Goal: Information Seeking & Learning: Stay updated

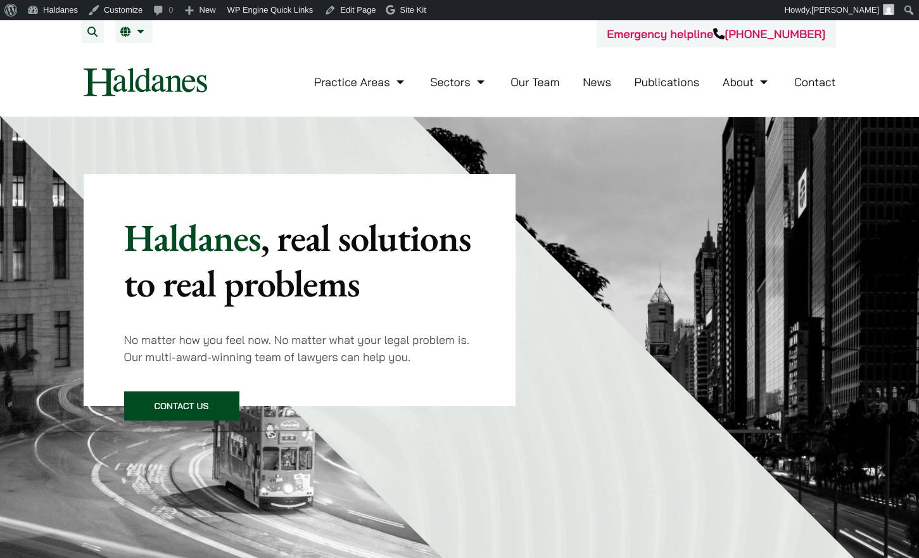
click at [613, 84] on ul "Practice Areas Antitrust and Competition Law Civil Litigation & Dispute Resolut…" at bounding box center [575, 81] width 522 height 27
click at [606, 84] on link "News" at bounding box center [596, 82] width 28 height 15
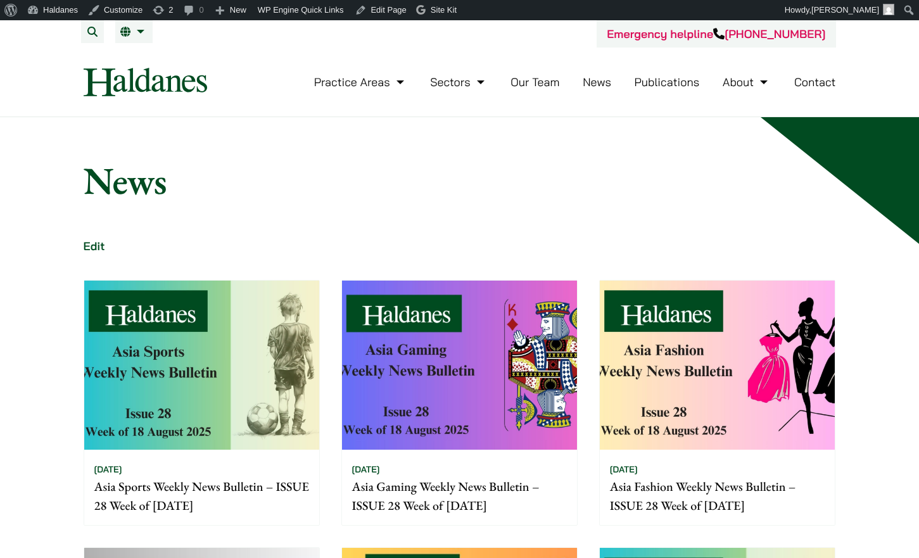
click at [293, 306] on img at bounding box center [201, 364] width 235 height 169
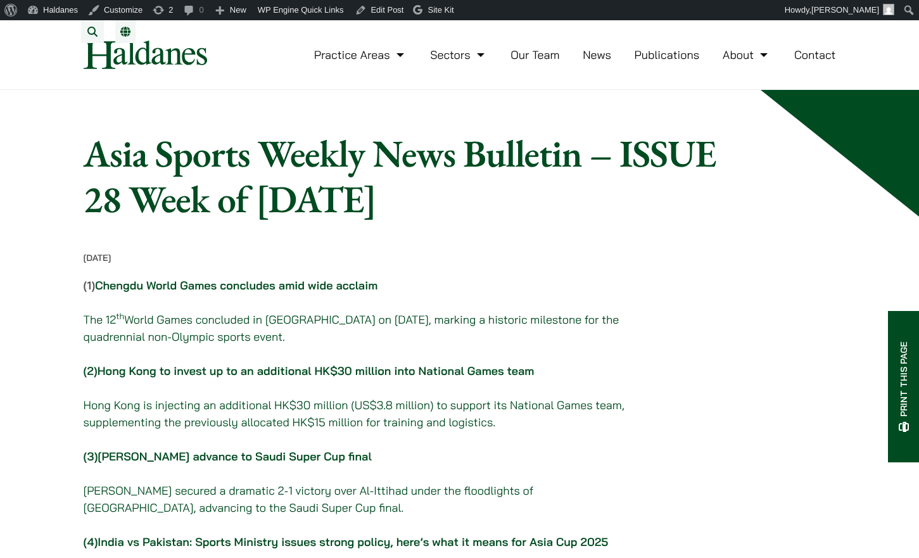
click at [302, 292] on link "Chengdu World Games concludes amid wide acclaim" at bounding box center [236, 285] width 282 height 15
click at [268, 462] on link "Al-Nassr advance to Saudi Super Cup final" at bounding box center [233, 456] width 273 height 15
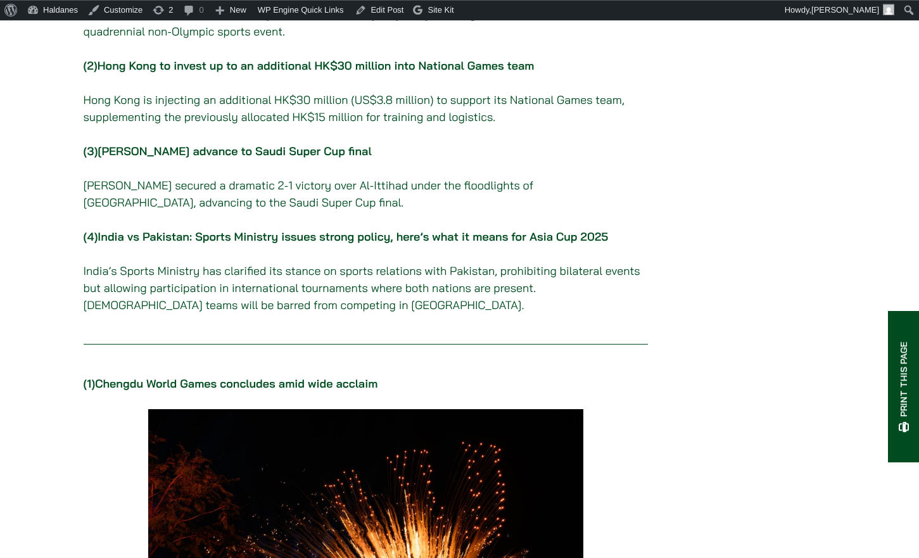
scroll to position [323, 0]
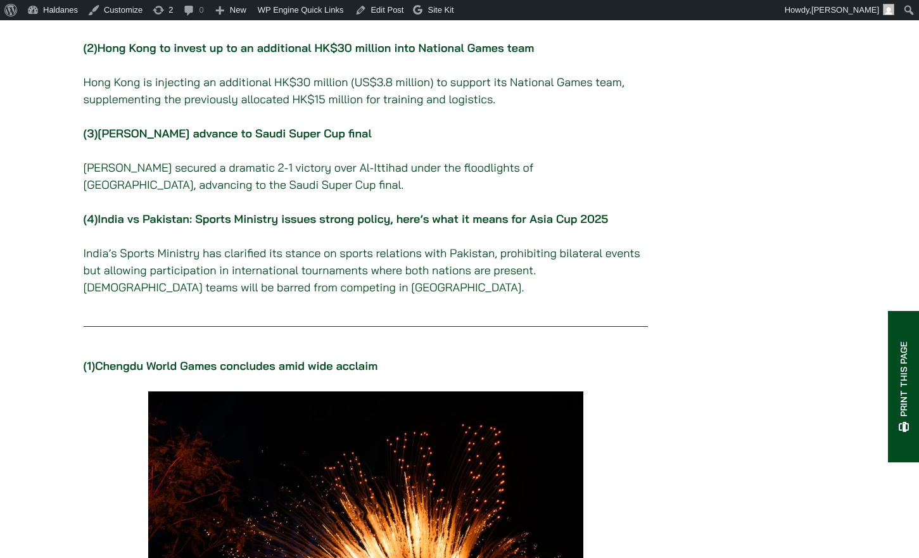
click at [220, 239] on p "(4) India vs Pakistan: Sports Ministry issues strong policy, here’s what it mea…" at bounding box center [366, 252] width 564 height 85
click at [224, 226] on link "India vs Pakistan: Sports Ministry issues strong policy, here’s what it means f…" at bounding box center [352, 218] width 510 height 15
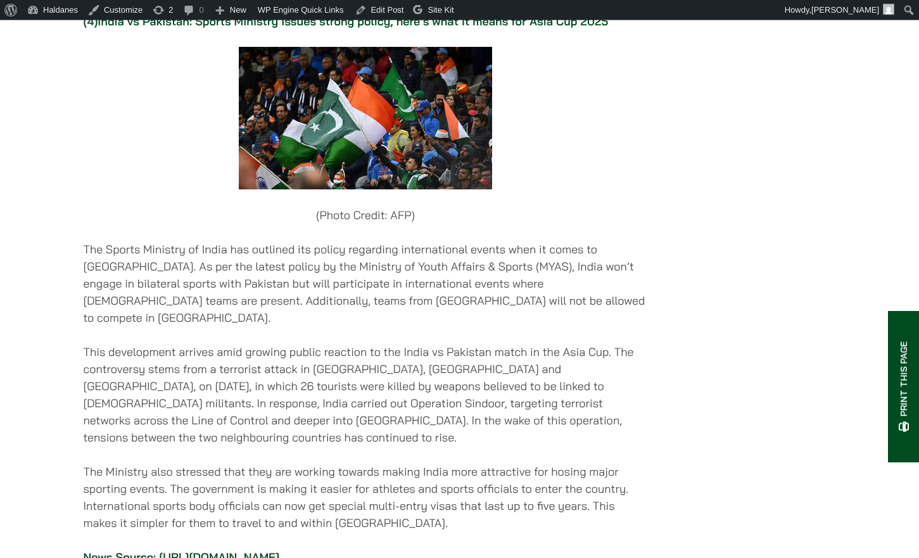
scroll to position [3310, 0]
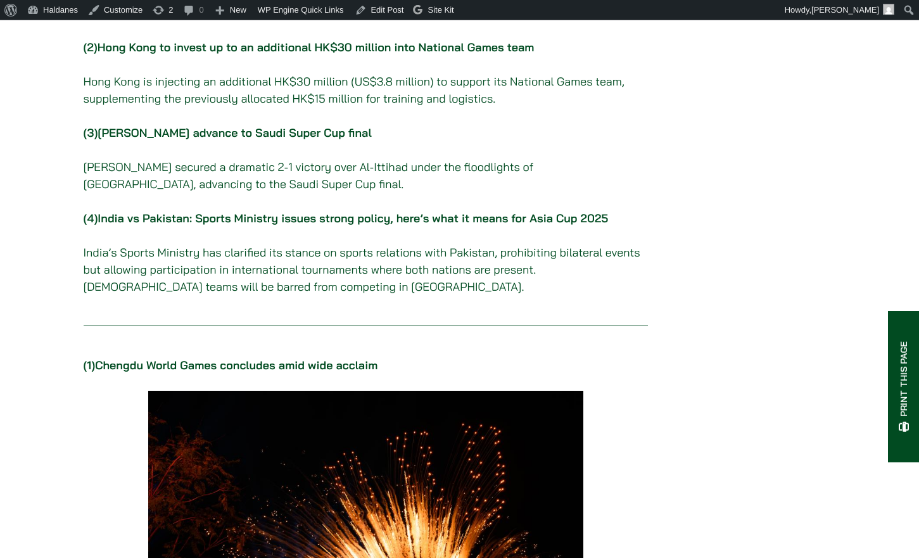
scroll to position [323, 0]
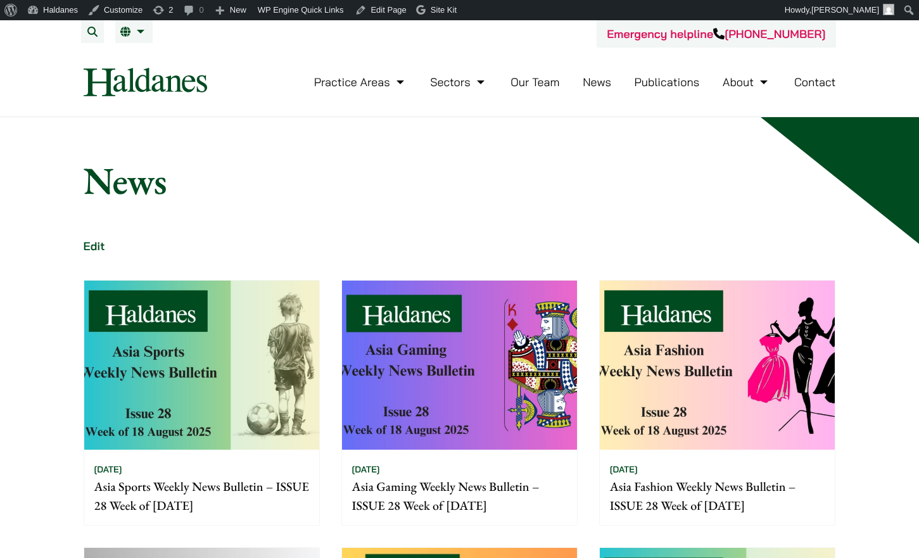
click at [407, 310] on img at bounding box center [459, 364] width 235 height 169
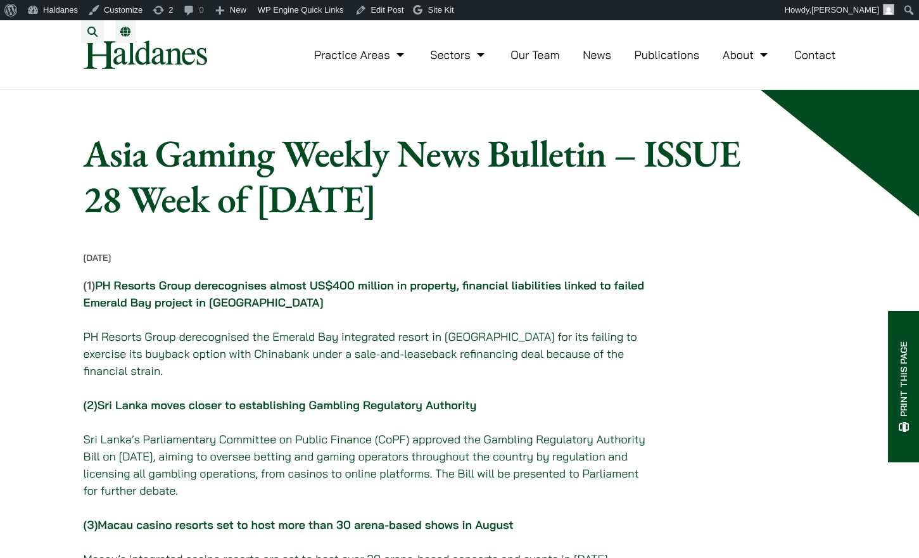
click at [416, 398] on link "Sri Lanka moves closer to establishing Gambling Regulatory Authority" at bounding box center [286, 405] width 379 height 15
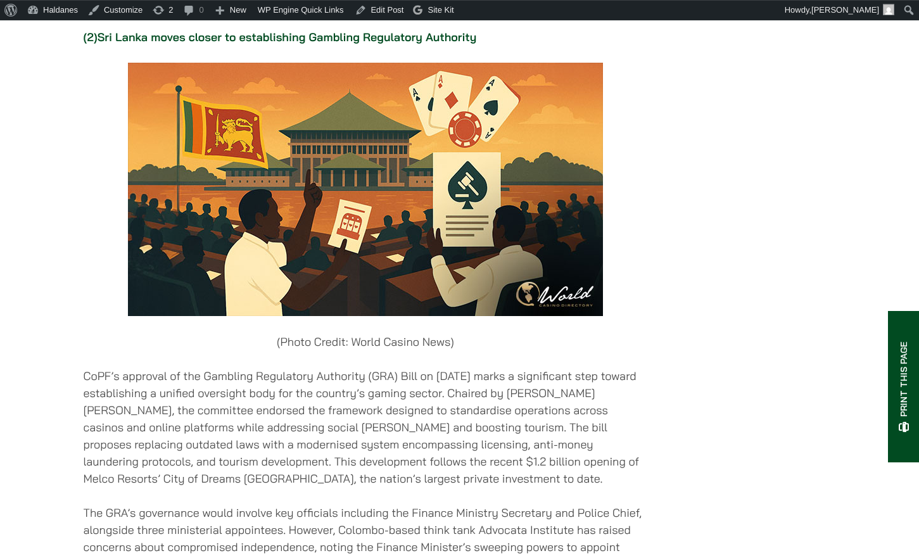
scroll to position [1538, 0]
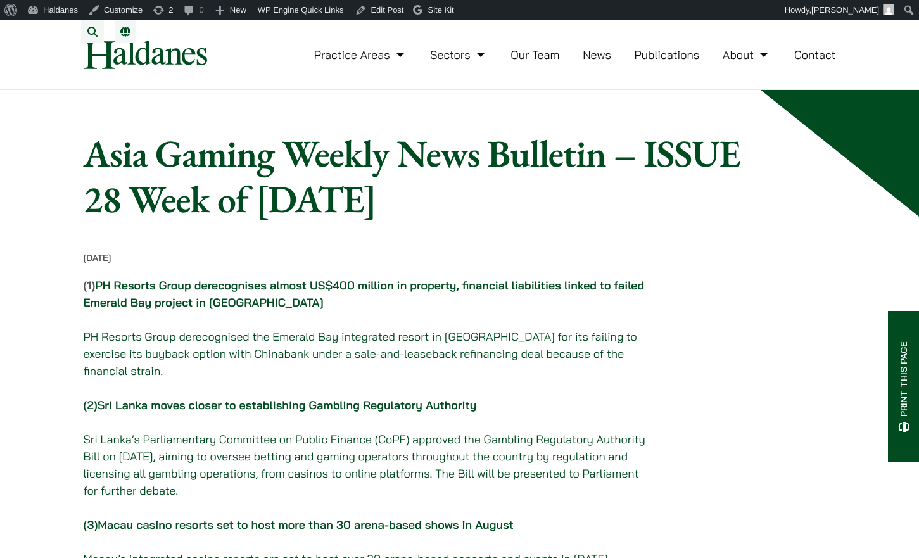
click at [277, 301] on link "PH Resorts Group derecognises almost US$400 million in property, financial liab…" at bounding box center [364, 294] width 561 height 32
click at [289, 524] on link "Macau casino resorts set to host more than 30 arena-based shows in August" at bounding box center [305, 524] width 416 height 15
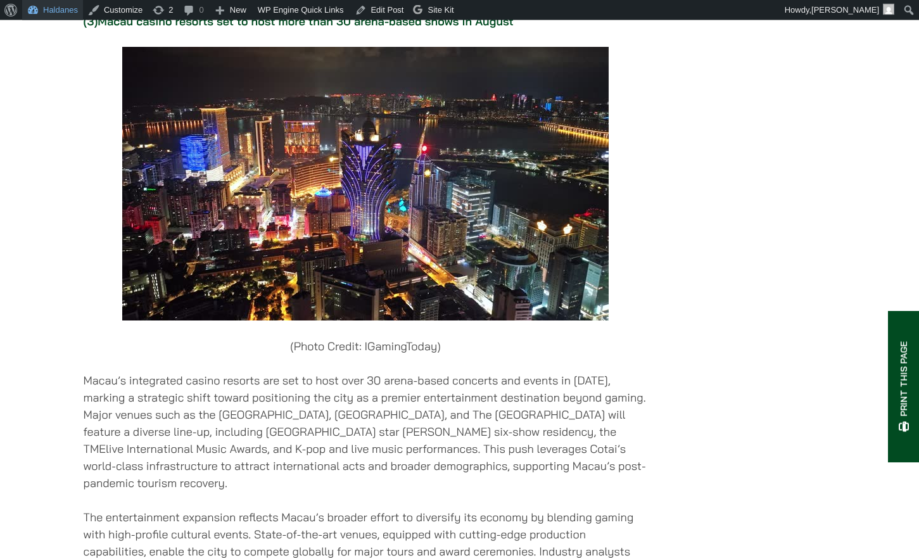
scroll to position [2365, 0]
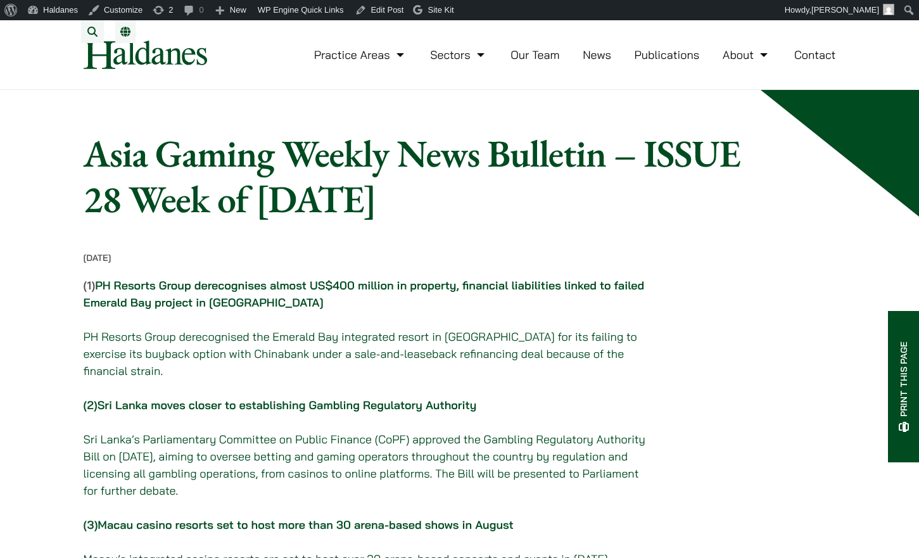
click at [592, 62] on link "News" at bounding box center [596, 54] width 28 height 15
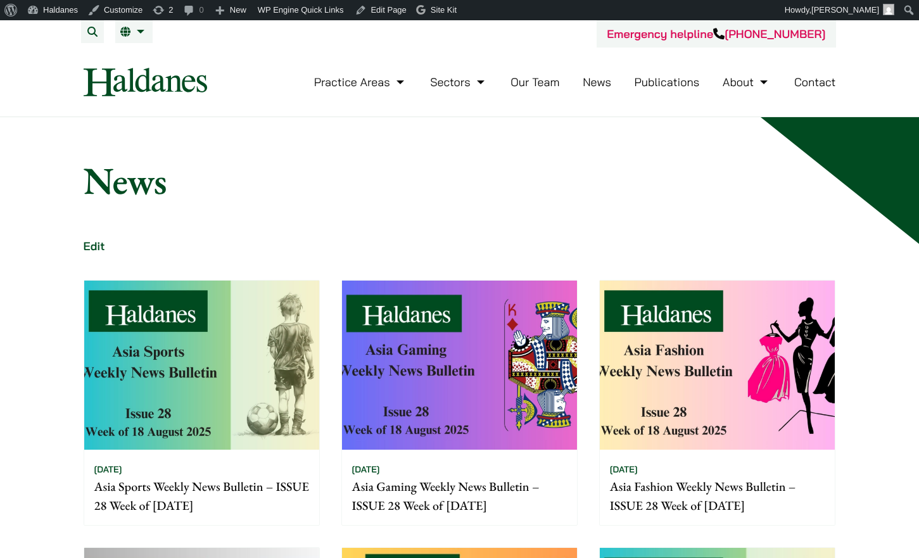
click at [673, 343] on img at bounding box center [716, 364] width 235 height 169
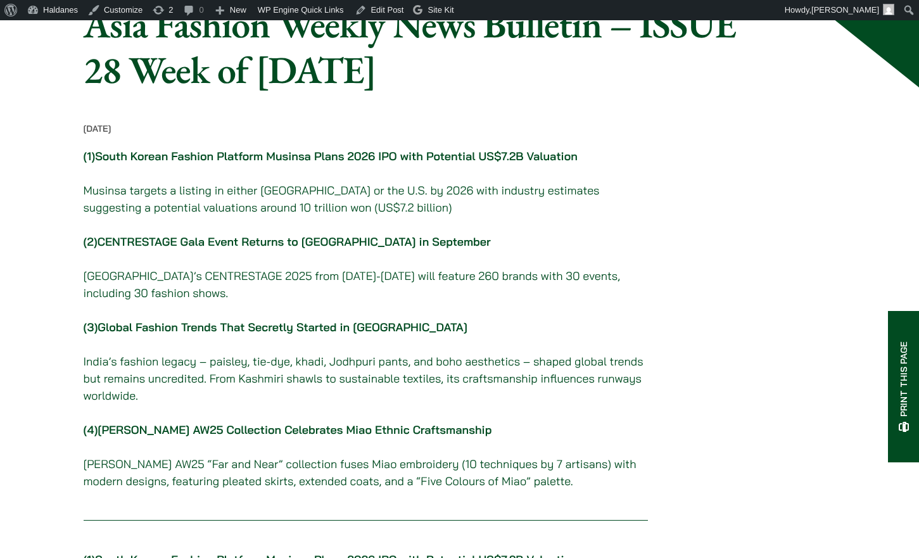
click at [410, 249] on link "CENTRESTAGE Gala Event Returns to [GEOGRAPHIC_DATA] in September" at bounding box center [293, 241] width 393 height 15
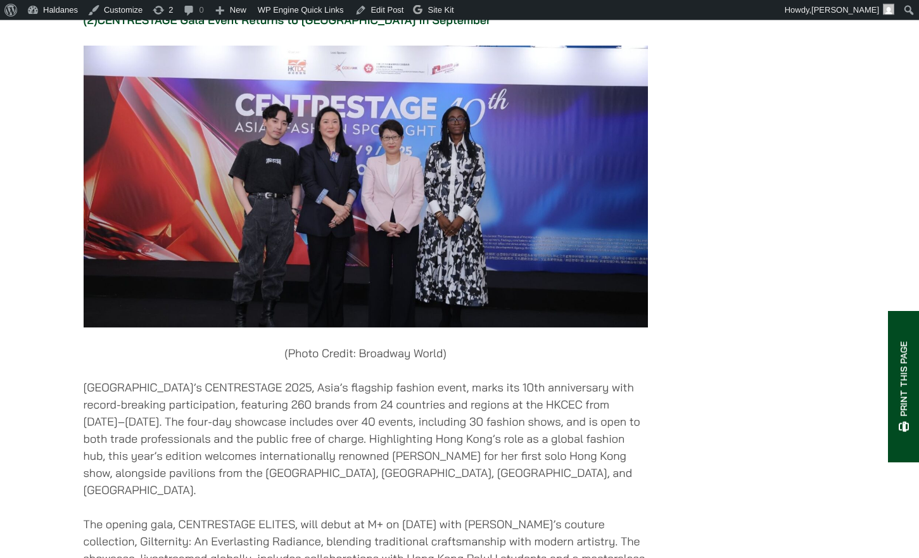
scroll to position [1348, 0]
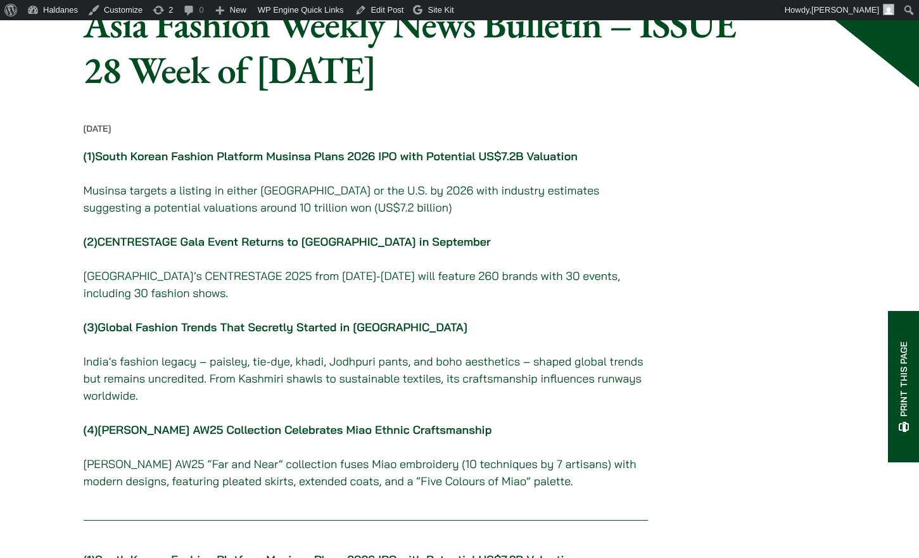
click at [221, 334] on link "Global Fashion Trends That Secretly Started in [GEOGRAPHIC_DATA]" at bounding box center [282, 327] width 370 height 15
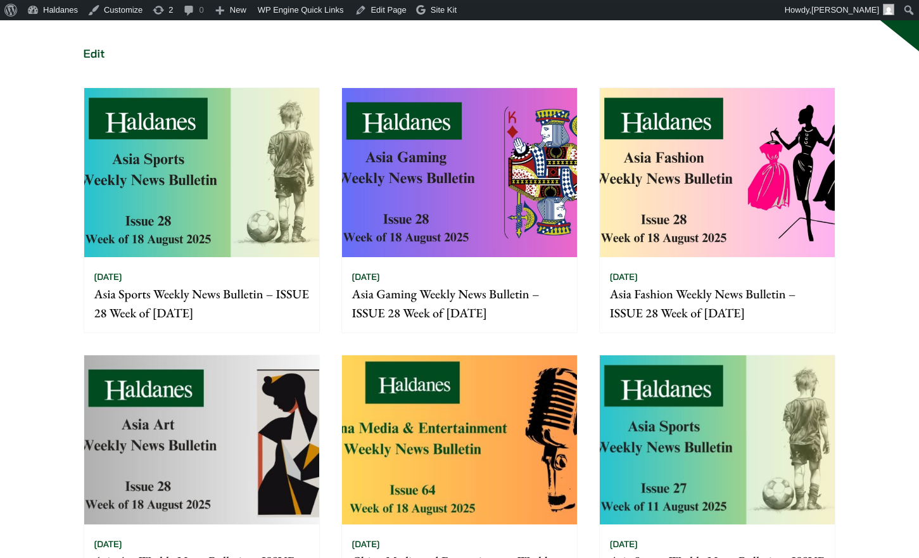
scroll to position [194, 0]
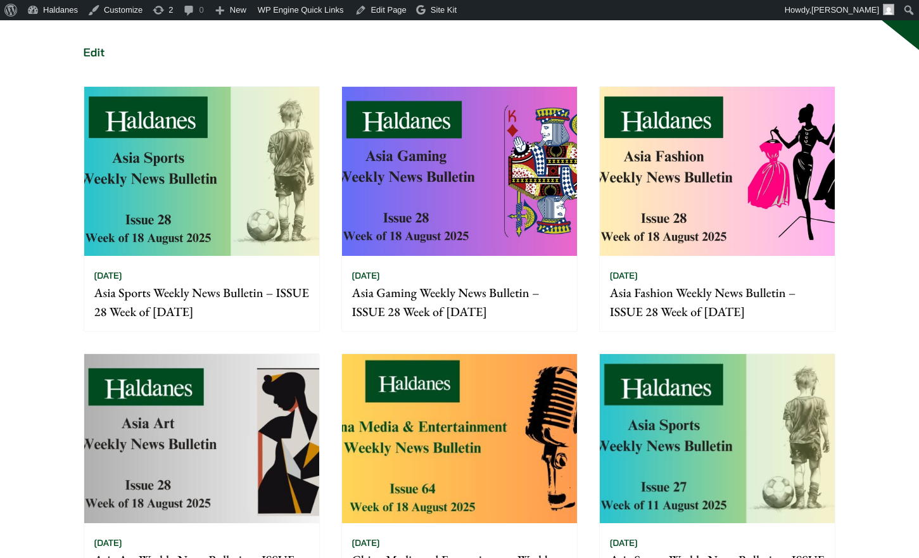
click at [232, 402] on img at bounding box center [201, 438] width 235 height 169
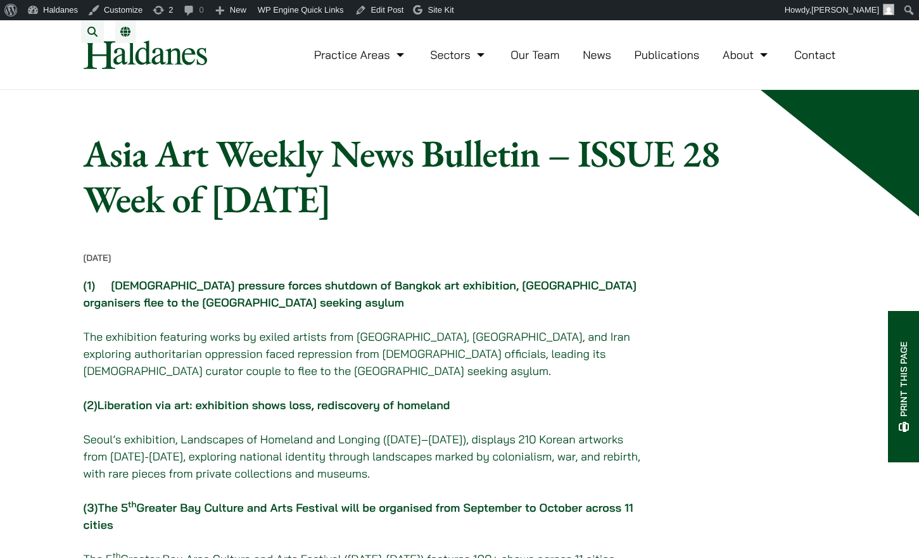
click at [367, 292] on strong "(1) [DEMOGRAPHIC_DATA] pressure forces shutdown of Bangkok art exhibition, [GEO…" at bounding box center [360, 294] width 553 height 32
click at [366, 296] on strong "(1) Chinese pressure forces shutdown of Bangkok art exhibition, Myanmar organis…" at bounding box center [360, 294] width 553 height 32
click at [259, 289] on strong "(1) Chinese pressure forces shutdown of Bangkok art exhibition, Myanmar organis…" at bounding box center [360, 294] width 553 height 32
click at [229, 292] on strong "(1) Chinese pressure forces shutdown of Bangkok art exhibition, Myanmar organis…" at bounding box center [360, 294] width 553 height 32
click at [263, 412] on link "Liberation via art: exhibition shows loss, rediscovery of homeland" at bounding box center [273, 405] width 353 height 15
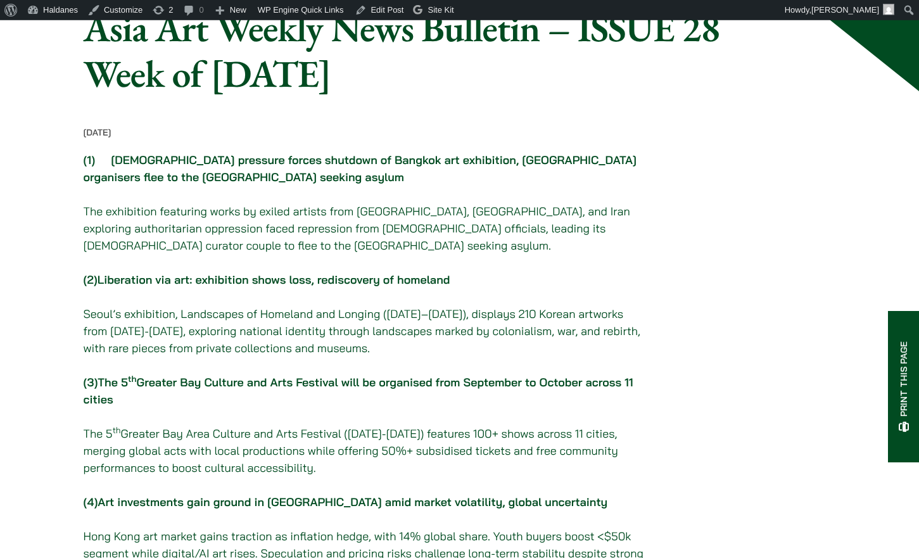
scroll to position [130, 0]
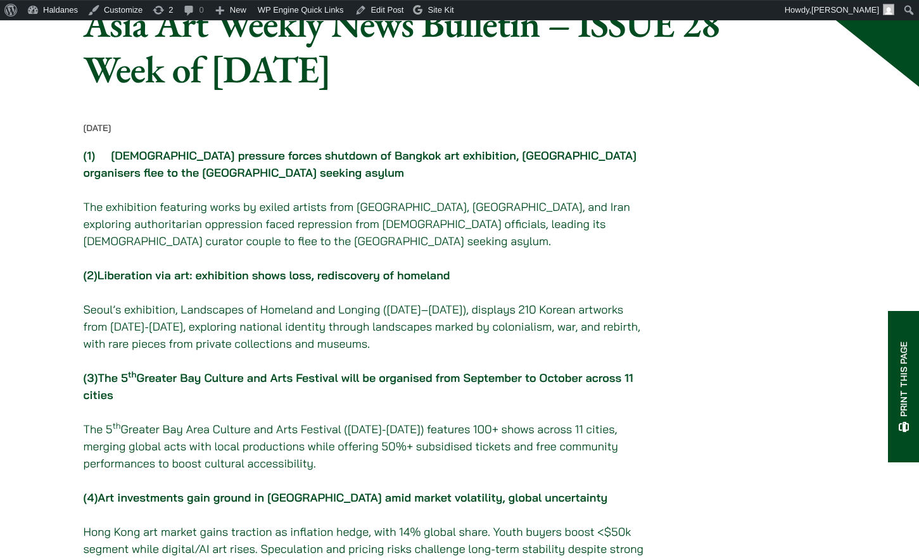
click at [185, 505] on link "Art investments gain ground in Hong Kong amid market volatility, global uncerta…" at bounding box center [352, 497] width 510 height 15
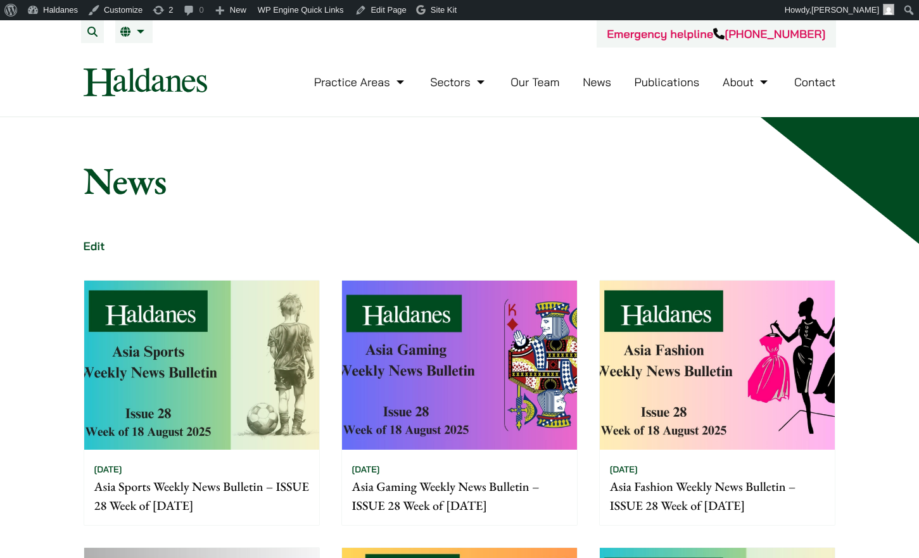
scroll to position [194, 0]
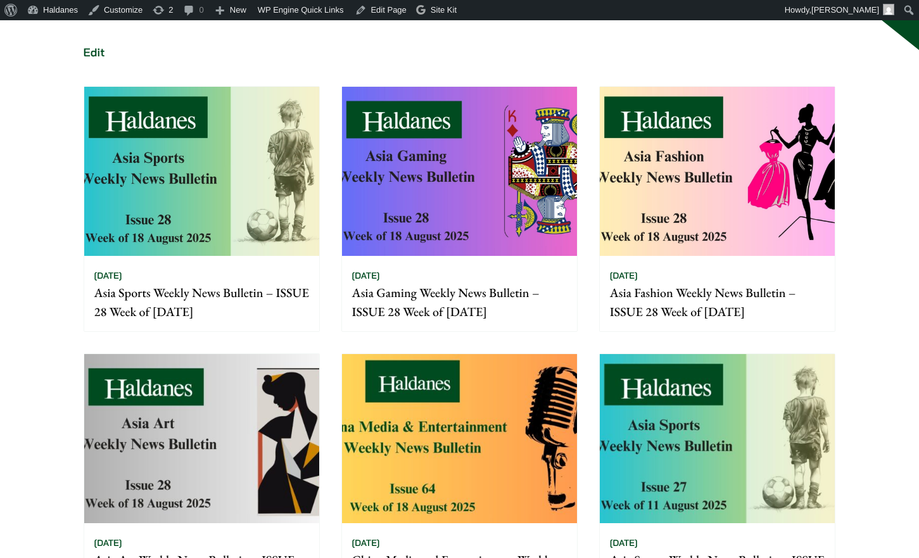
click at [163, 356] on img at bounding box center [201, 438] width 235 height 169
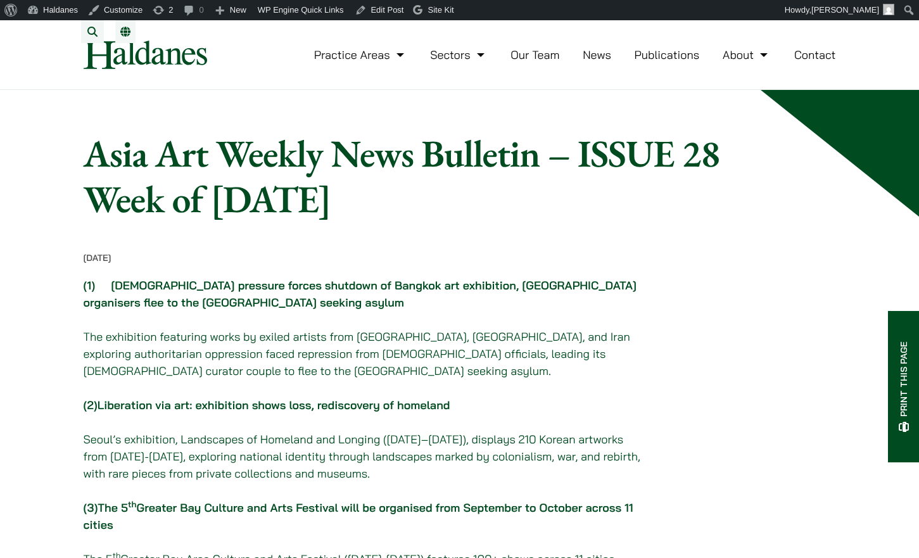
click at [196, 294] on link "Chinese pressure forces shutdown of Bangkok art exhibition, Myanmar organisers …" at bounding box center [360, 294] width 553 height 32
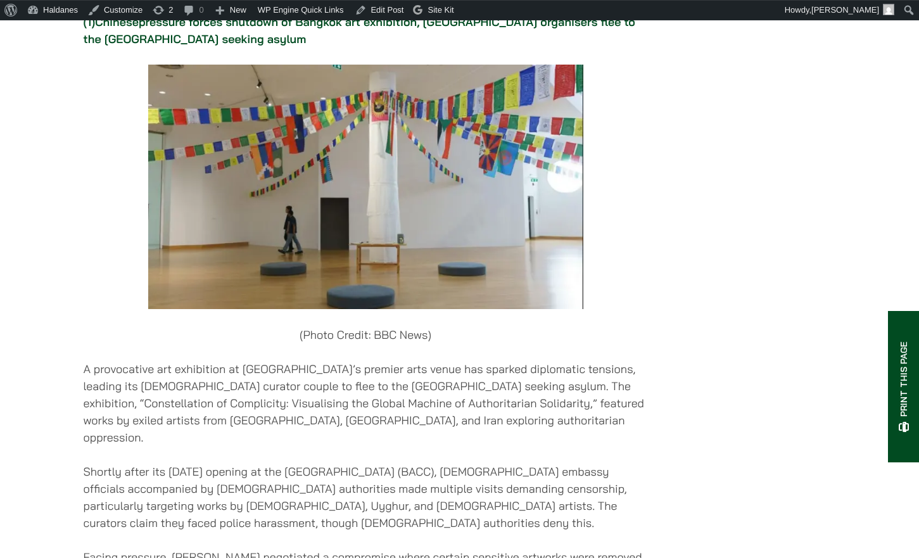
scroll to position [755, 0]
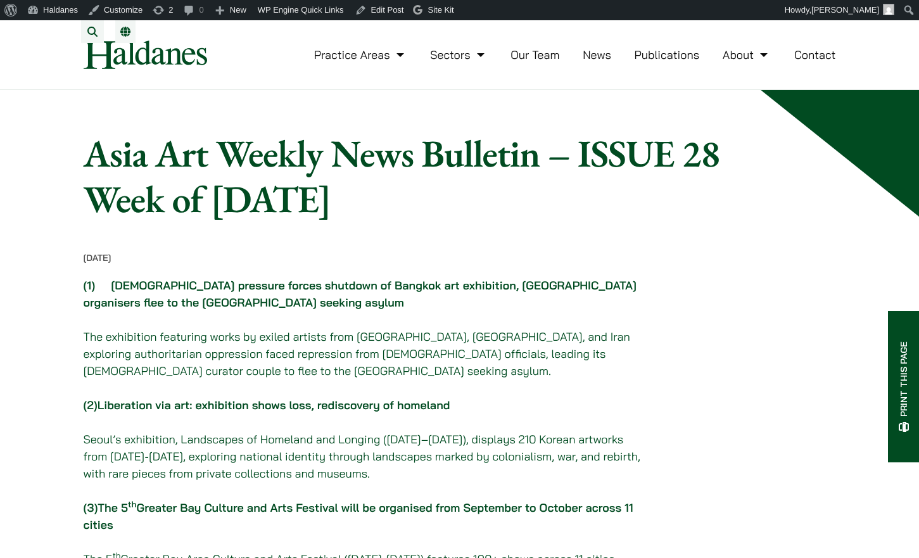
click at [596, 62] on link "News" at bounding box center [596, 54] width 28 height 15
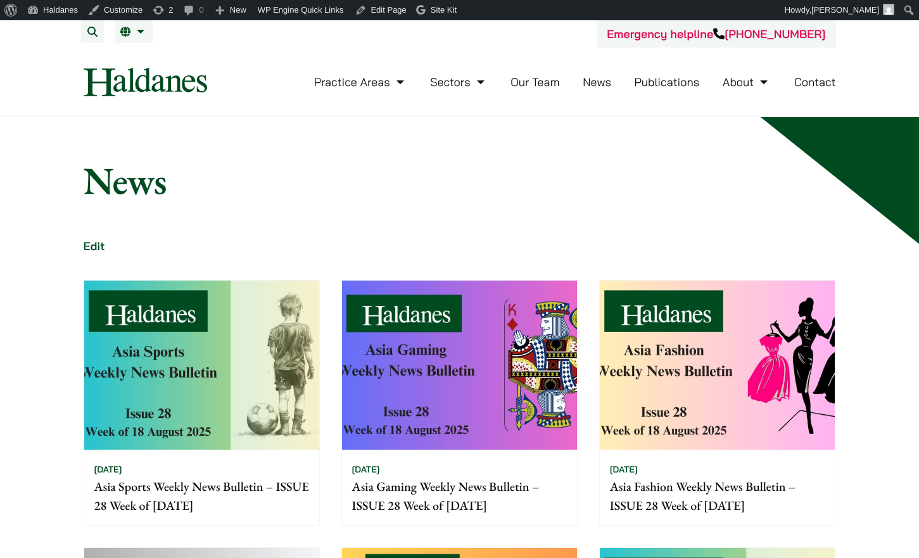
scroll to position [258, 0]
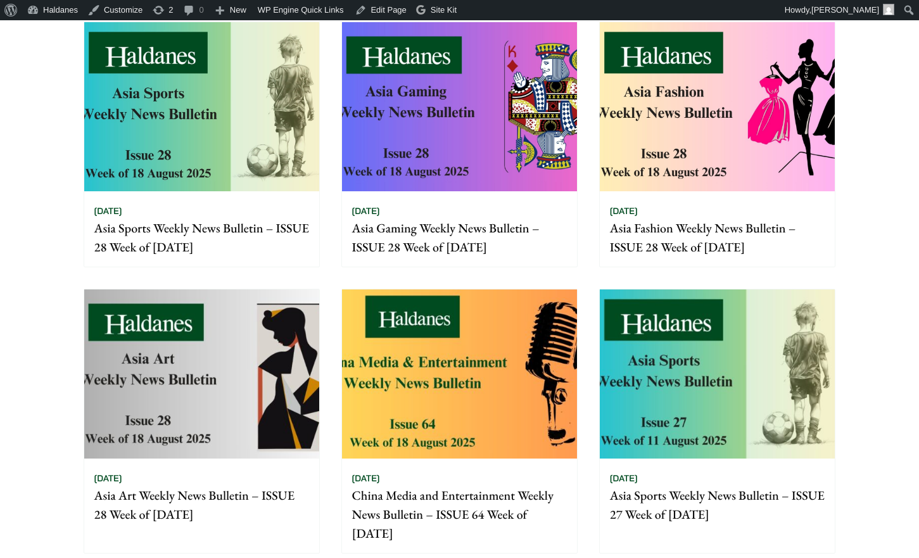
click at [446, 292] on img at bounding box center [459, 373] width 235 height 169
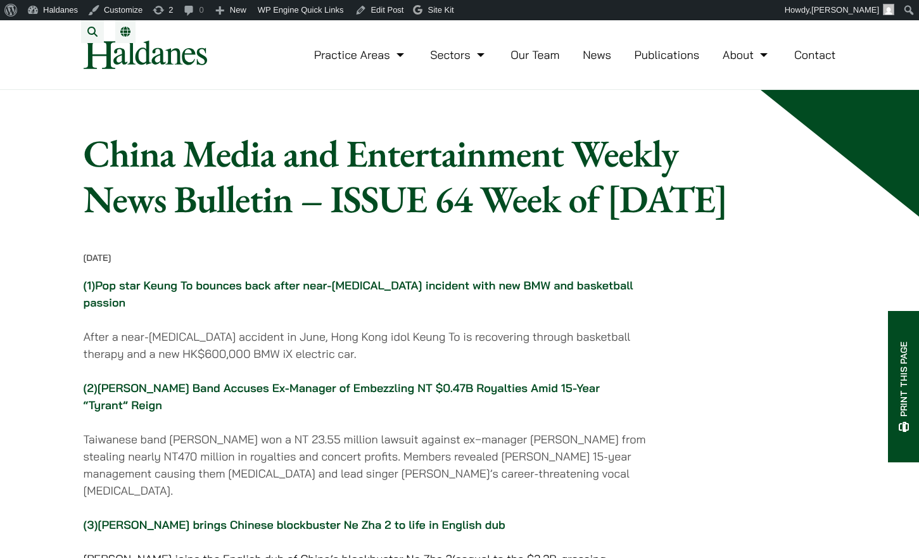
click at [435, 310] on link "Pop star Keung To bounces back after near-[MEDICAL_DATA] incident with new BMW …" at bounding box center [358, 294] width 549 height 32
click at [425, 532] on link "[PERSON_NAME] brings Chinese blockbuster Ne Zha 2 to life in English dub" at bounding box center [300, 524] width 407 height 15
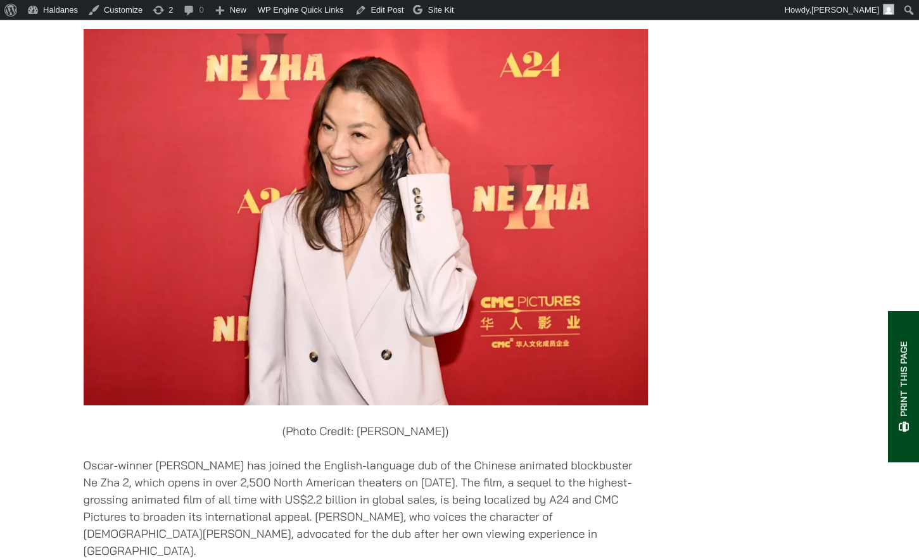
scroll to position [3118, 0]
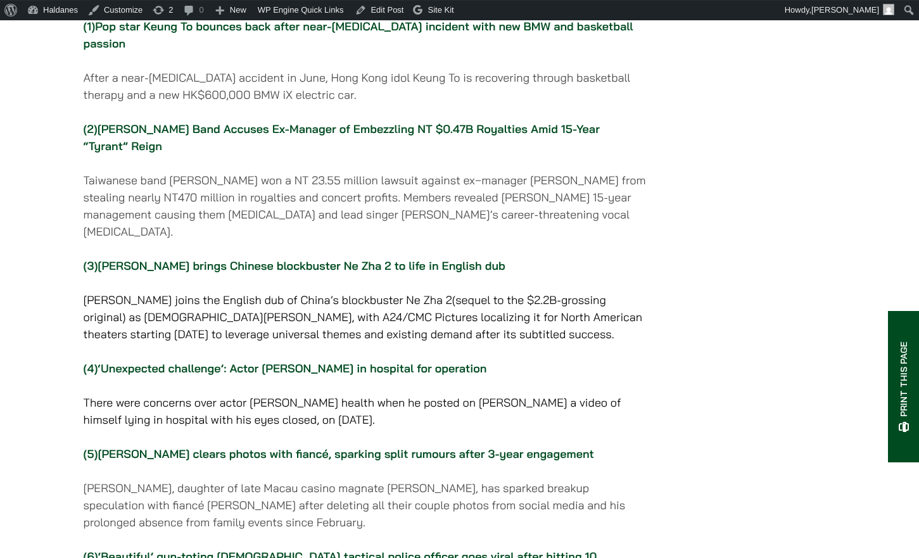
click at [342, 461] on link "[PERSON_NAME] clears photos with fiancé, sparking split rumours after 3-year en…" at bounding box center [345, 453] width 496 height 15
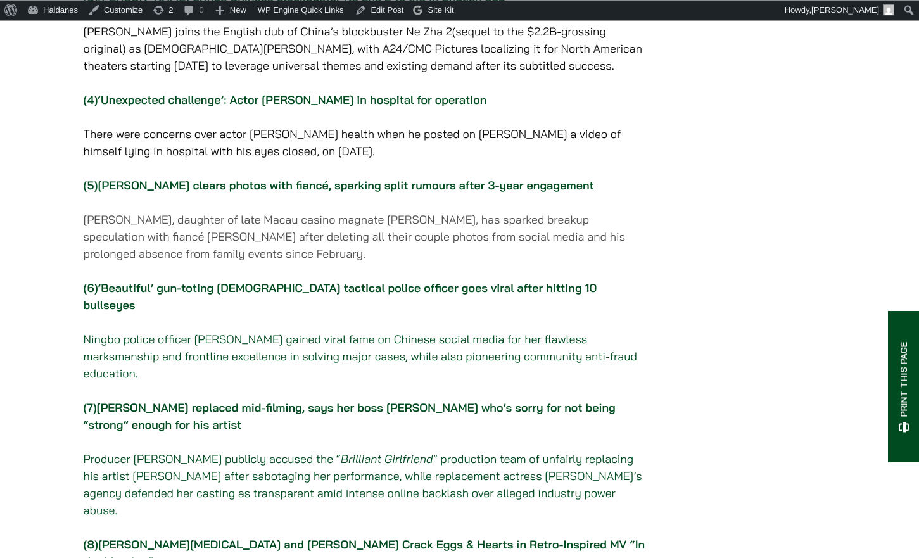
scroll to position [594, 0]
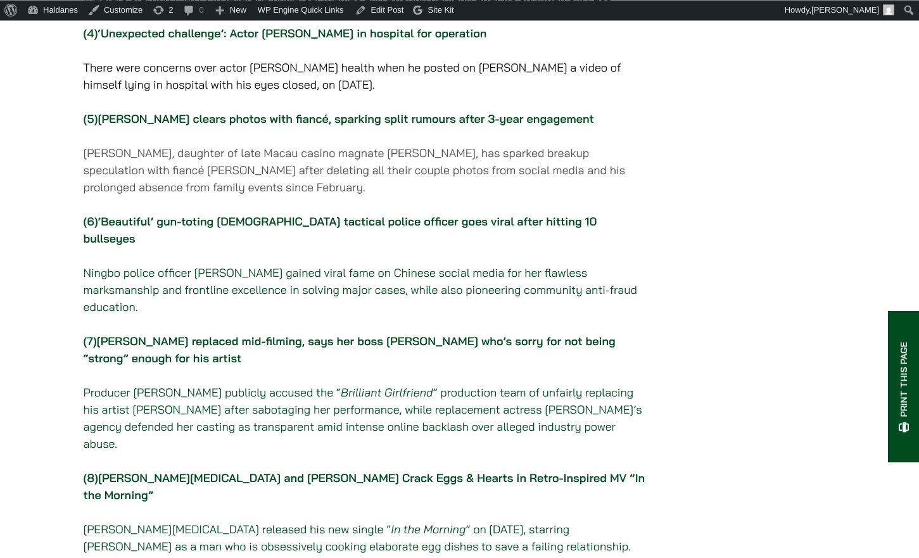
click at [283, 470] on link "[PERSON_NAME][MEDICAL_DATA] and [PERSON_NAME] Crack Eggs & Hearts in Retro-Insp…" at bounding box center [364, 486] width 561 height 32
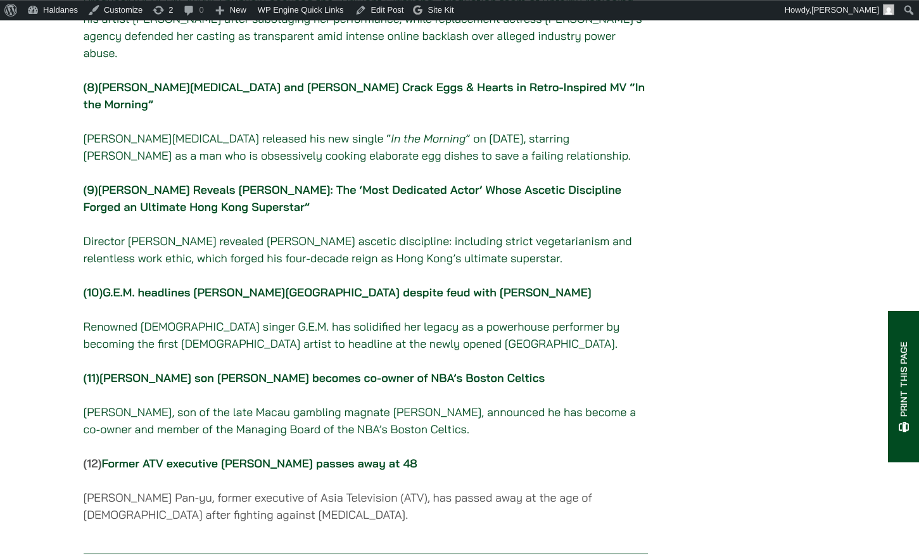
scroll to position [1054, 0]
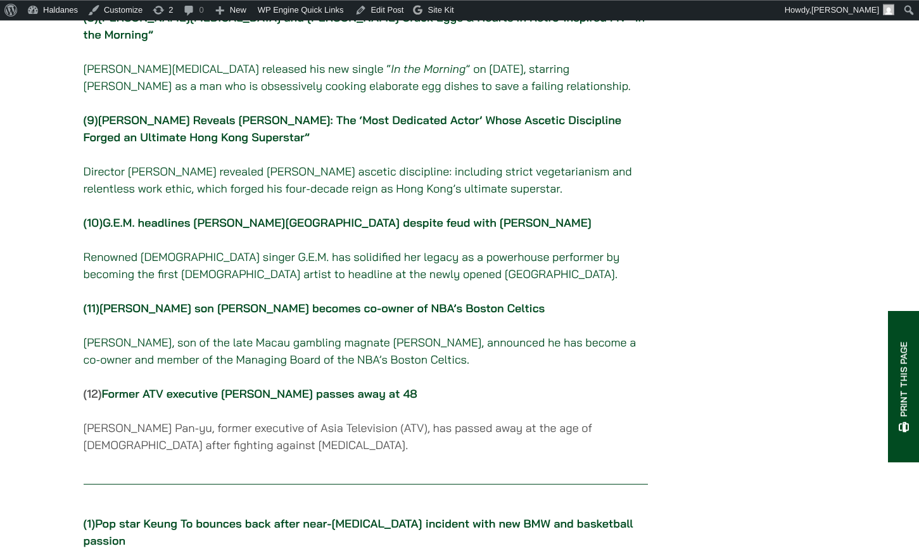
click at [263, 301] on link "[PERSON_NAME] son [PERSON_NAME] becomes co-owner of NBA’s Boston Celtics" at bounding box center [321, 308] width 445 height 15
click at [213, 215] on link "G.E.M. headlines [PERSON_NAME][GEOGRAPHIC_DATA] despite feud with [PERSON_NAME]" at bounding box center [347, 222] width 489 height 15
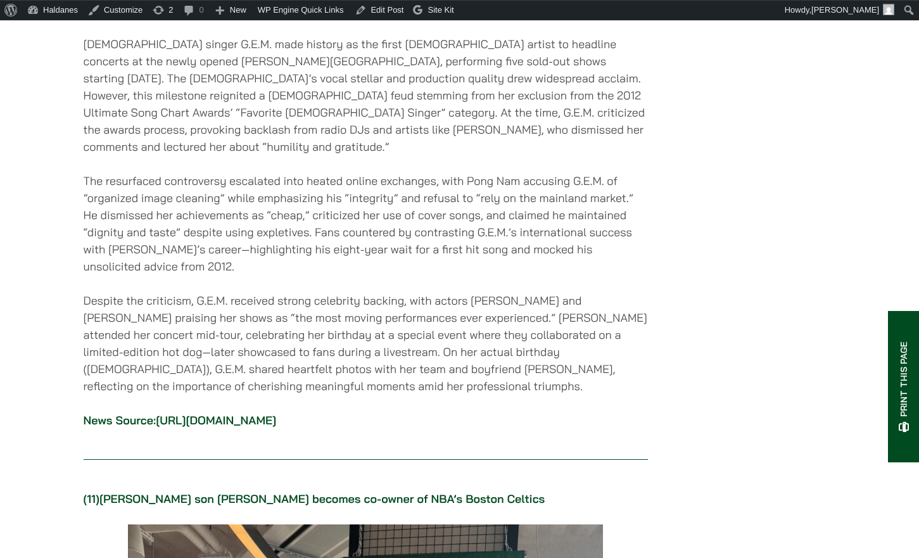
scroll to position [9612, 0]
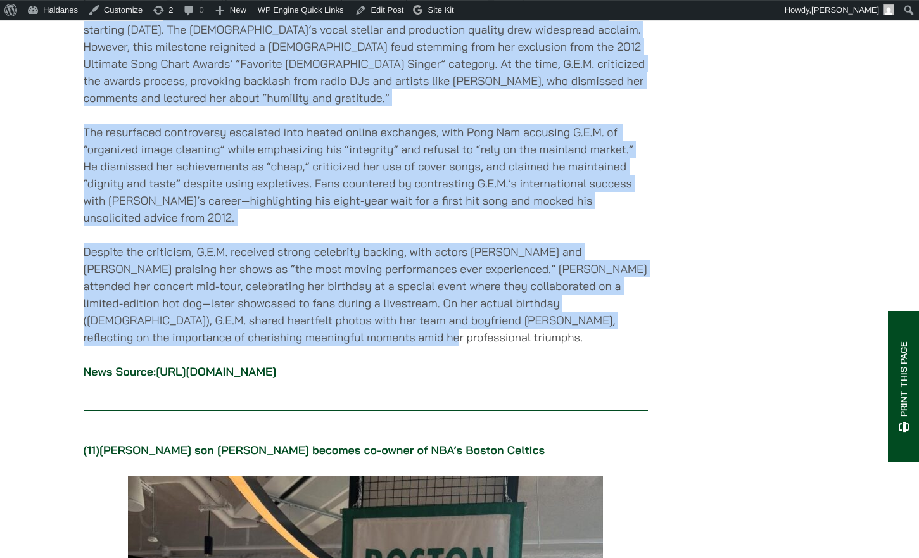
drag, startPoint x: 102, startPoint y: 136, endPoint x: 619, endPoint y: 437, distance: 598.6
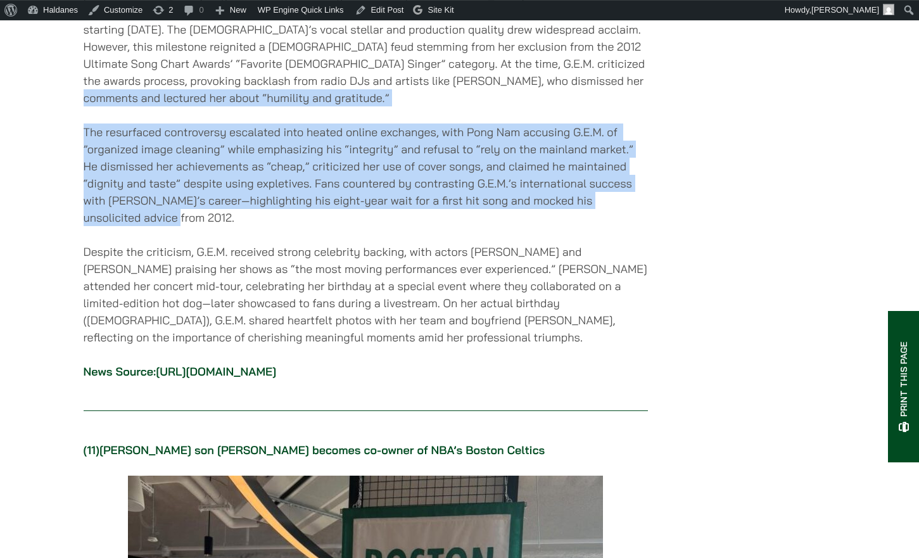
drag, startPoint x: 530, startPoint y: 222, endPoint x: 625, endPoint y: 328, distance: 142.1
click at [449, 226] on p "The resurfaced controversy escalated into heated online exchanges, with Pong Na…" at bounding box center [366, 174] width 564 height 103
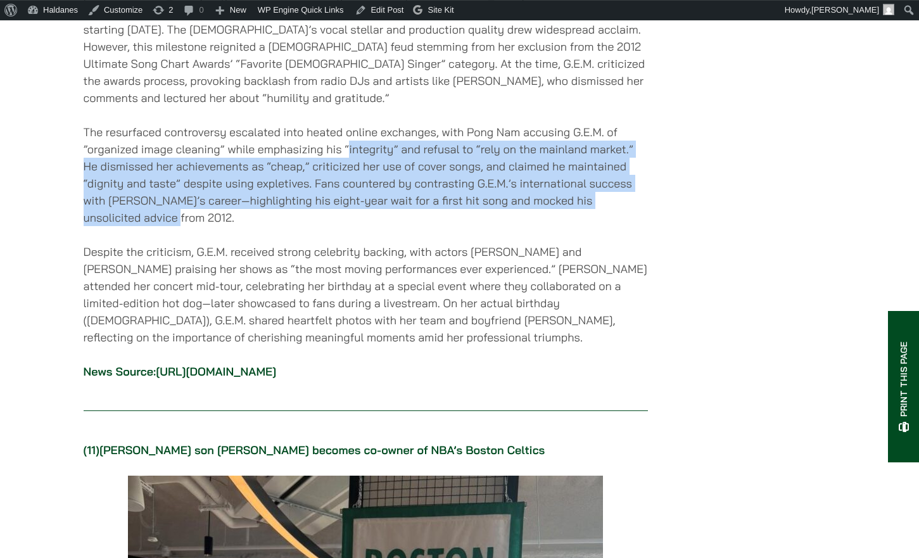
drag, startPoint x: 347, startPoint y: 260, endPoint x: 648, endPoint y: 328, distance: 308.2
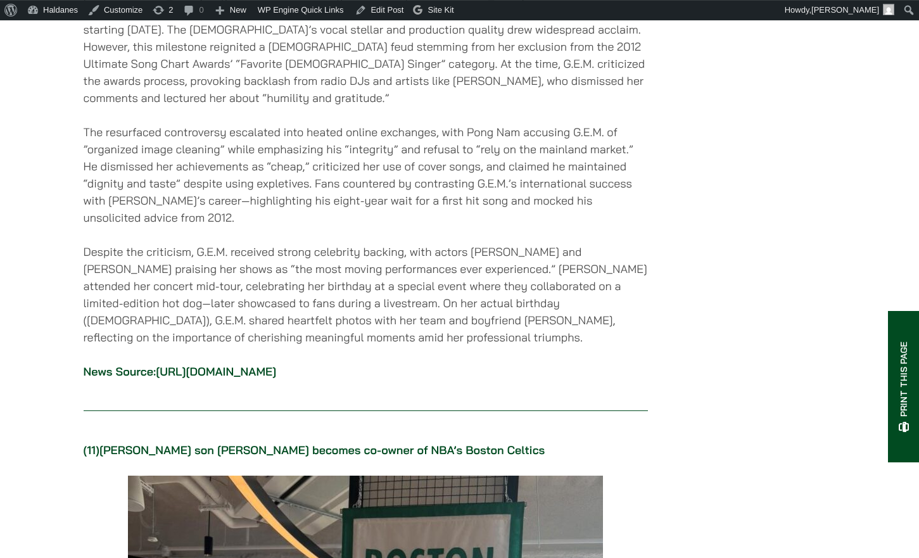
click at [489, 226] on p "The resurfaced controversy escalated into heated online exchanges, with Pong Na…" at bounding box center [366, 174] width 564 height 103
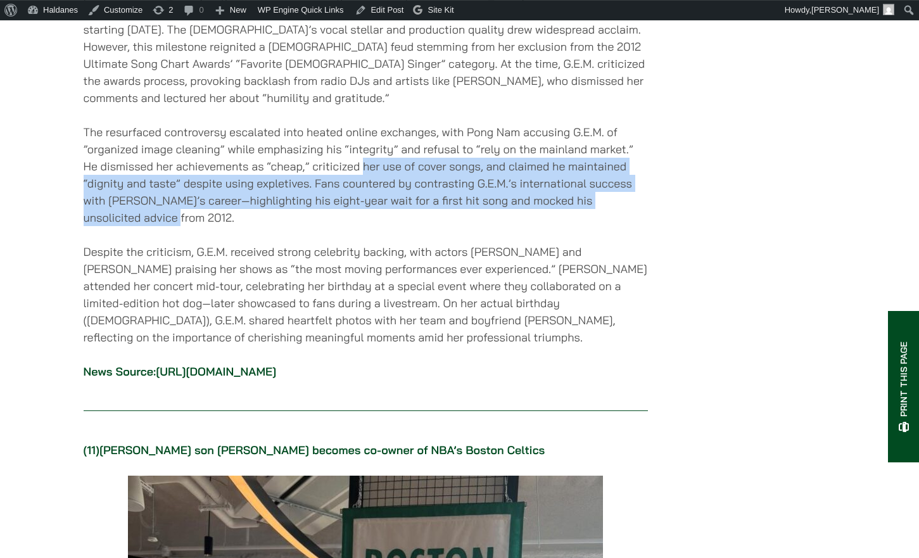
drag, startPoint x: 363, startPoint y: 279, endPoint x: 627, endPoint y: 327, distance: 268.9
click at [627, 226] on p "The resurfaced controversy escalated into heated online exchanges, with Pong Na…" at bounding box center [366, 174] width 564 height 103
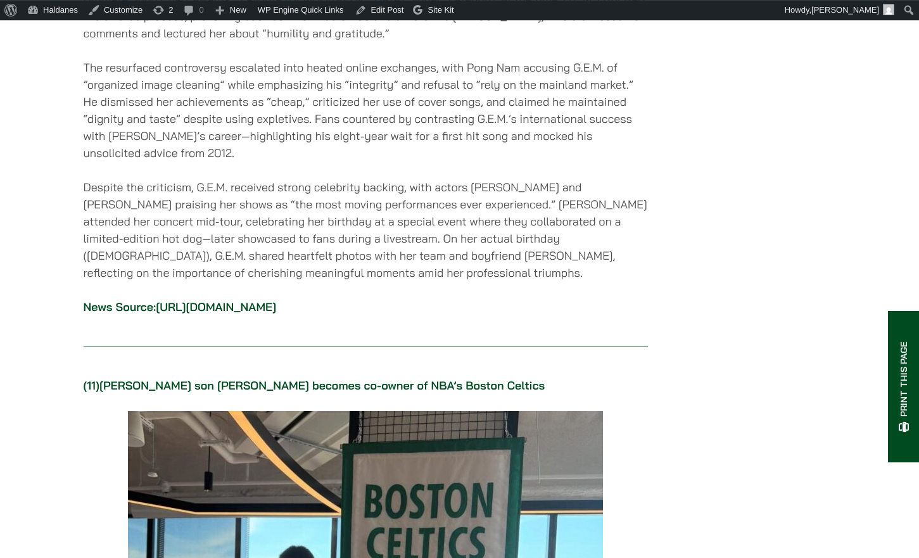
click at [491, 281] on p "Despite the criticism, G.E.M. received ​​strong celebrity backing​​, with actor…" at bounding box center [366, 230] width 564 height 103
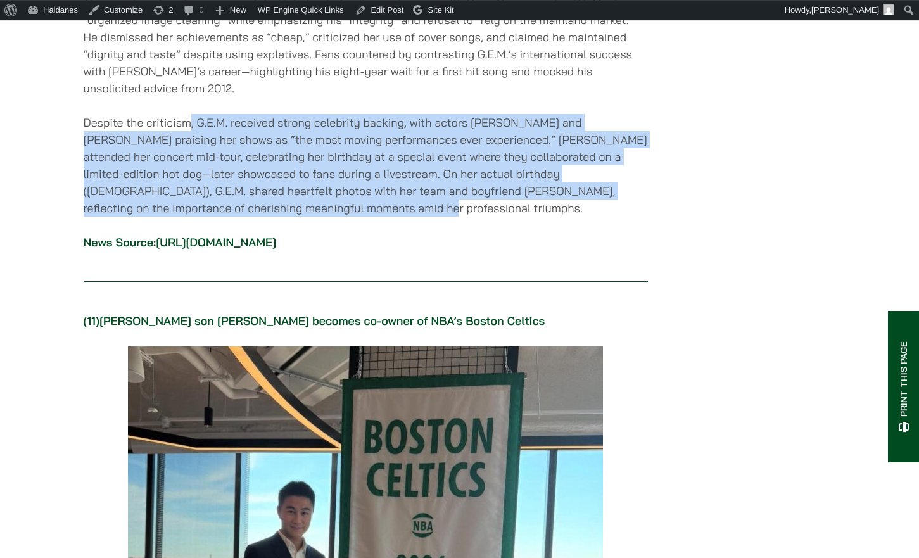
drag, startPoint x: 187, startPoint y: 226, endPoint x: 562, endPoint y: 306, distance: 383.3
click at [562, 216] on p "Despite the criticism, G.E.M. received ​​strong celebrity backing​​, with actor…" at bounding box center [366, 165] width 564 height 103
click at [494, 216] on p "Despite the criticism, G.E.M. received ​​strong celebrity backing​​, with actor…" at bounding box center [366, 165] width 564 height 103
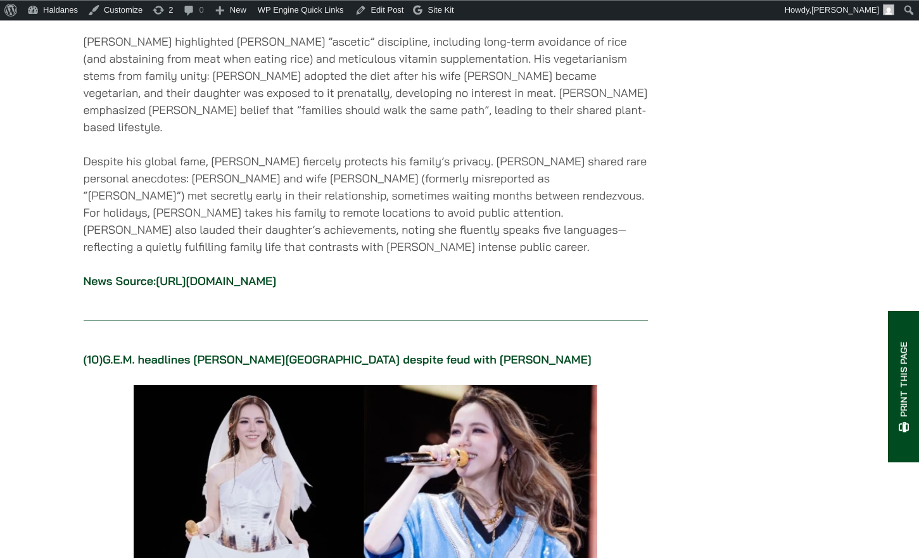
scroll to position [8838, 0]
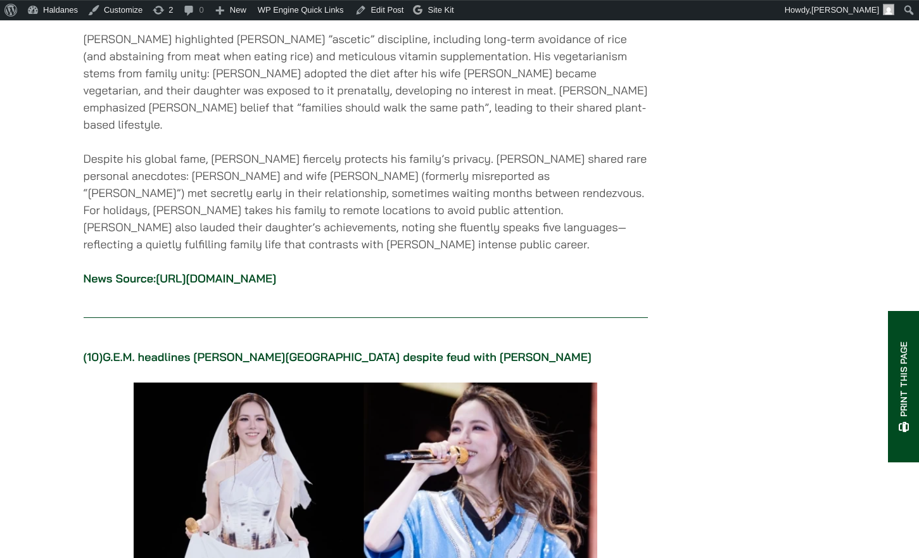
click at [209, 287] on p "News Source: [URL][DOMAIN_NAME]" at bounding box center [366, 278] width 564 height 17
click at [225, 285] on link "[URL][DOMAIN_NAME]" at bounding box center [216, 278] width 120 height 15
